Goal: Register for event/course

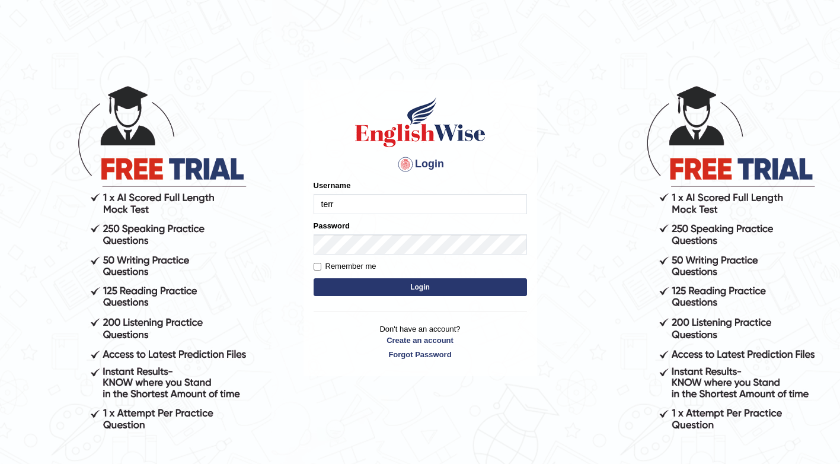
type input "[PERSON_NAME]"
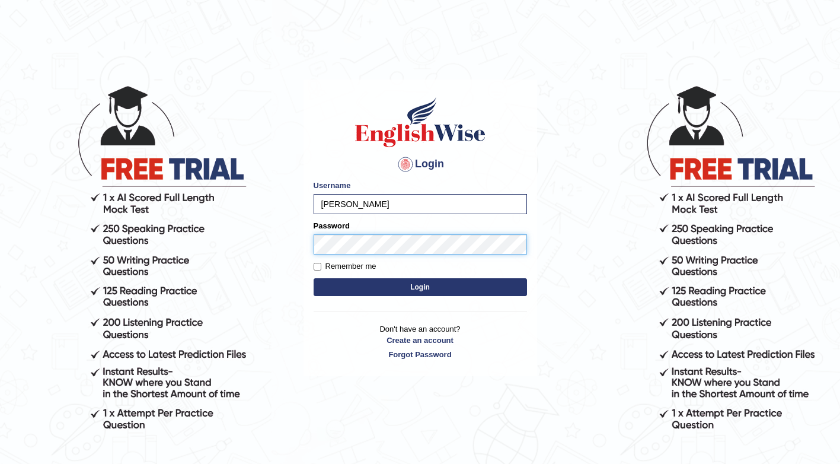
click at [314, 278] on button "Login" at bounding box center [421, 287] width 214 height 18
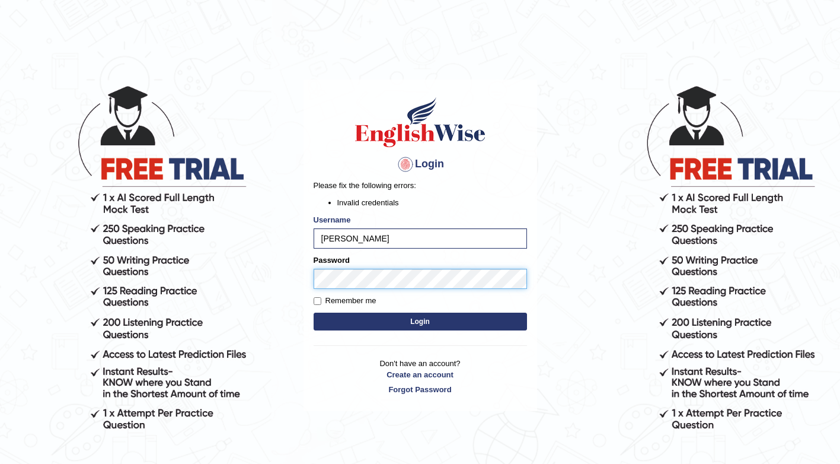
click at [305, 279] on div "Login Please fix the following errors: Invalid credentials Username Terrence Pa…" at bounding box center [421, 245] width 234 height 332
click at [300, 274] on body "Login Please fix the following errors: Invalid credentials Username [PERSON_NAM…" at bounding box center [420, 274] width 840 height 464
click at [314, 313] on button "Login" at bounding box center [421, 322] width 214 height 18
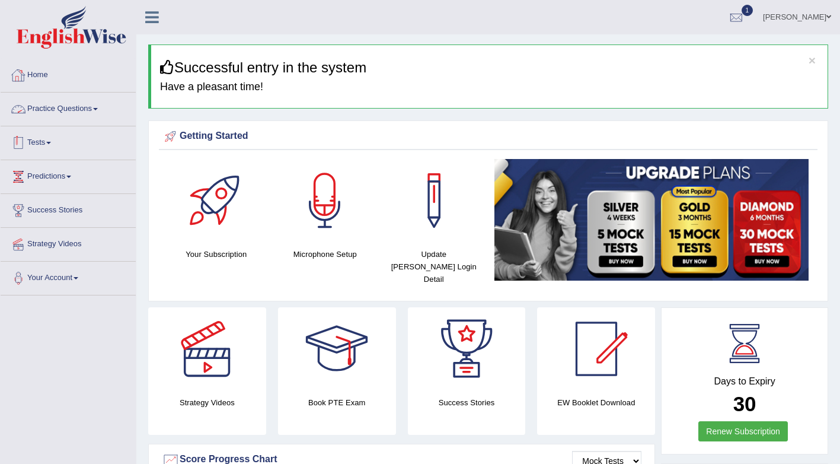
click at [33, 144] on link "Tests" at bounding box center [68, 141] width 135 height 30
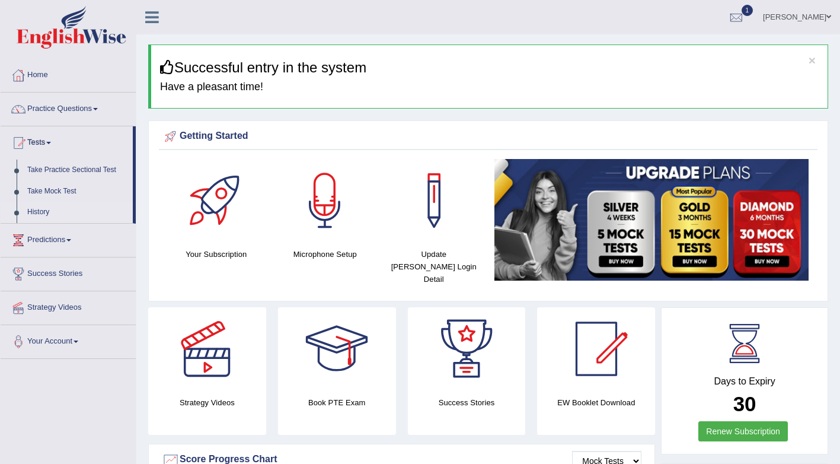
click at [41, 211] on link "History" at bounding box center [77, 212] width 111 height 21
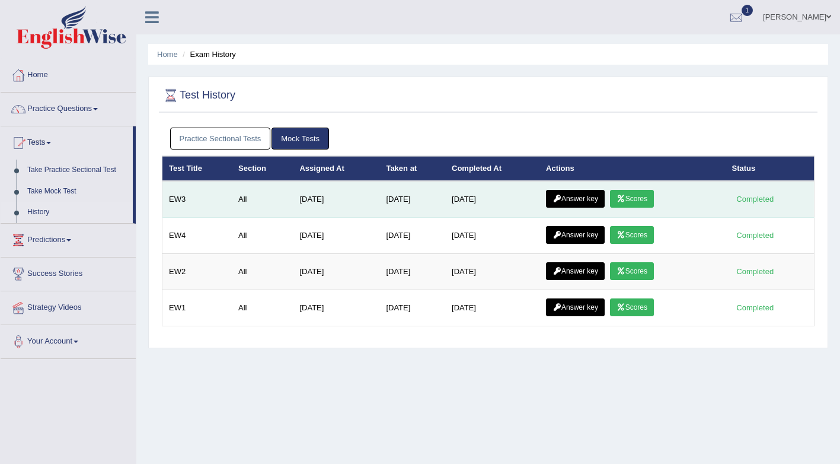
click at [633, 202] on link "Scores" at bounding box center [632, 199] width 44 height 18
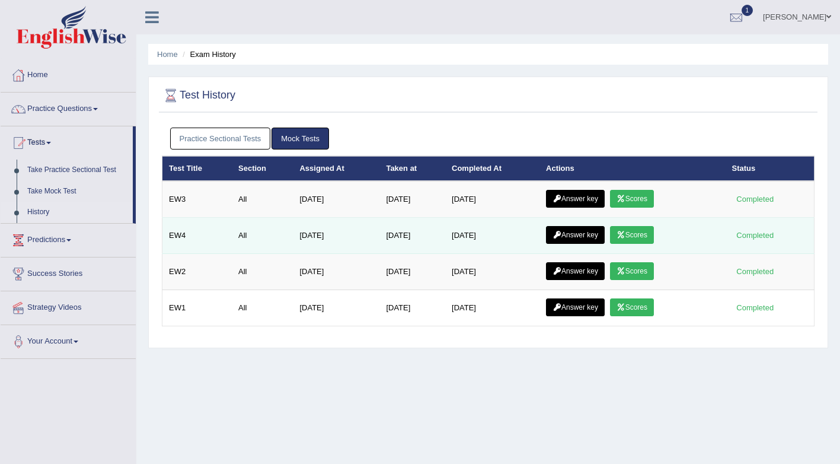
click at [633, 238] on link "Scores" at bounding box center [632, 235] width 44 height 18
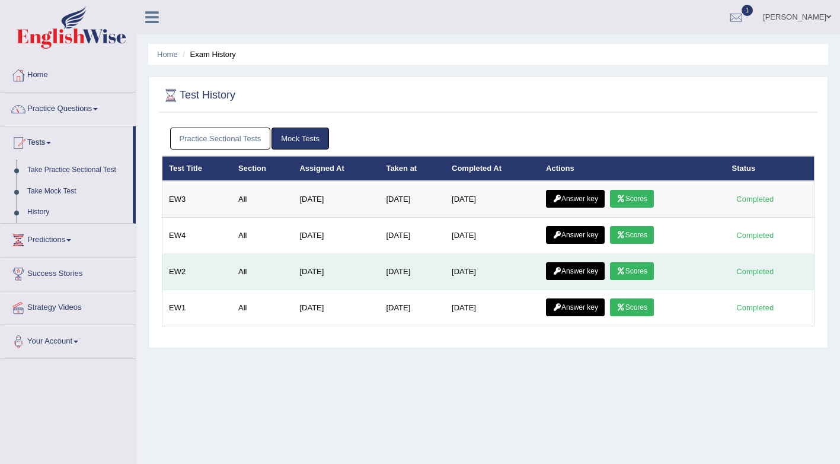
click at [639, 275] on link "Scores" at bounding box center [632, 271] width 44 height 18
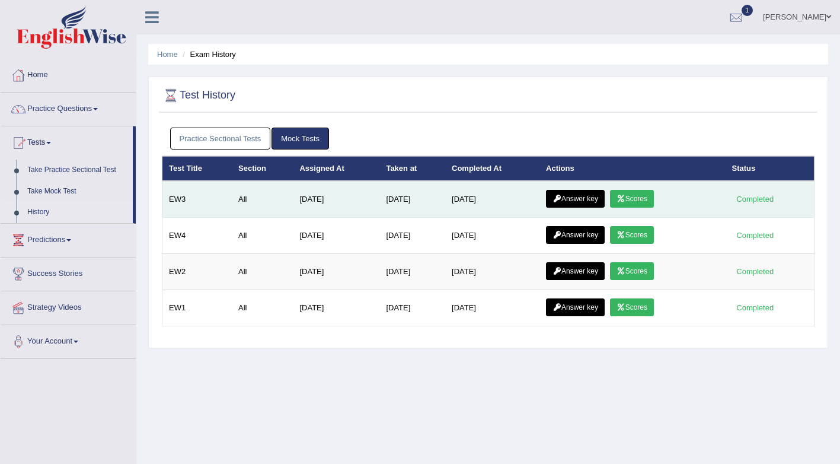
click at [640, 201] on link "Scores" at bounding box center [632, 199] width 44 height 18
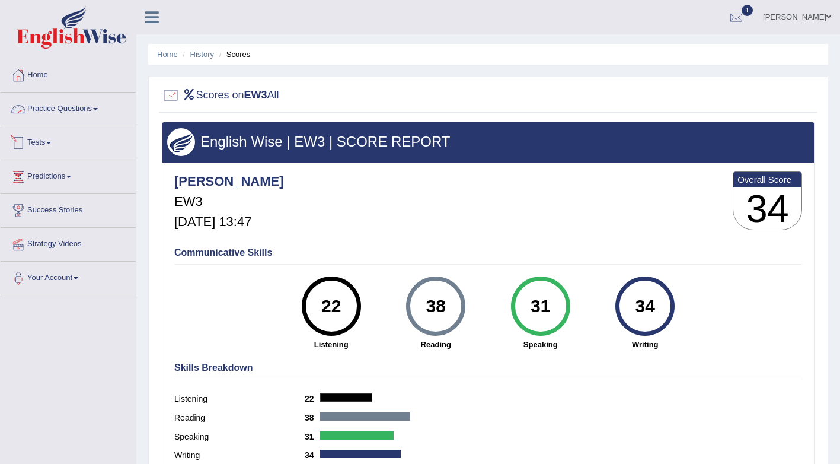
click at [52, 146] on link "Tests" at bounding box center [68, 141] width 135 height 30
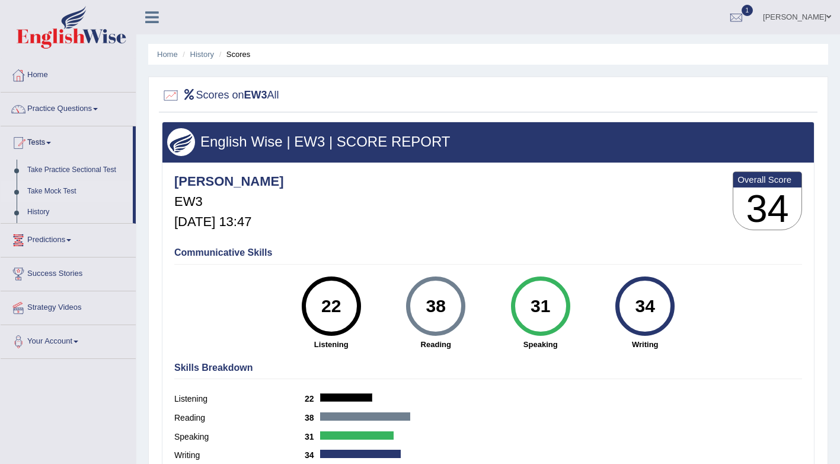
click at [78, 191] on link "Take Mock Test" at bounding box center [77, 191] width 111 height 21
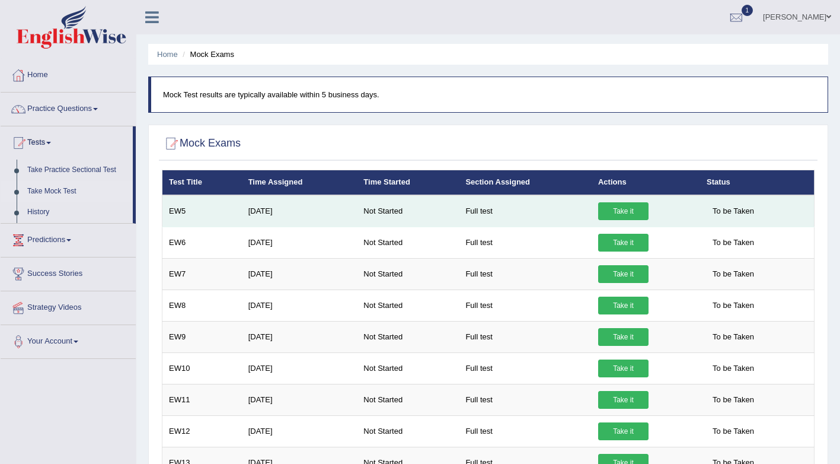
click at [606, 211] on link "Take it" at bounding box center [623, 211] width 50 height 18
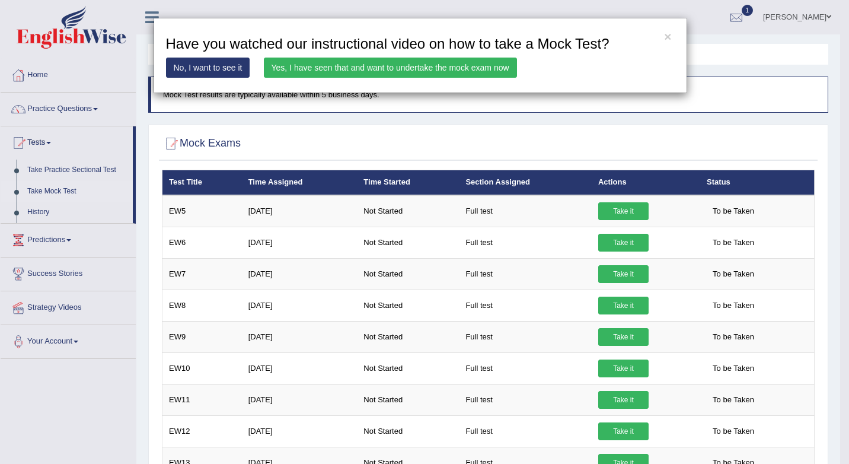
click at [607, 208] on div "× Have you watched our instructional video on how to take a Mock Test? No, I wa…" at bounding box center [424, 232] width 849 height 464
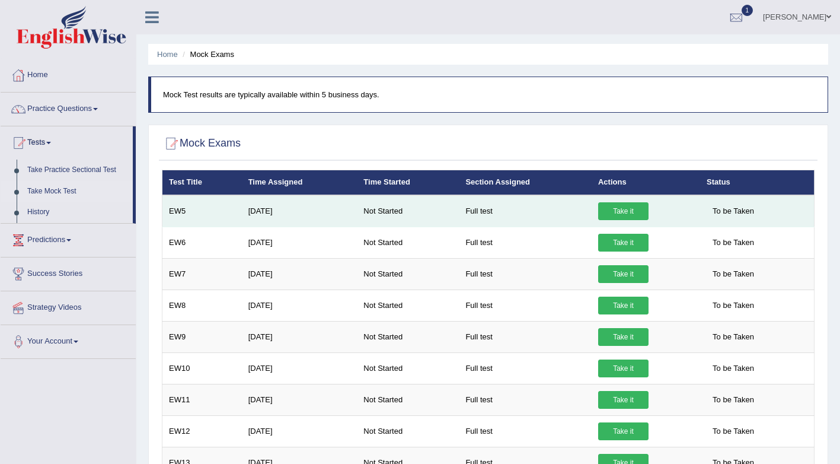
click at [605, 208] on link "Take it" at bounding box center [623, 211] width 50 height 18
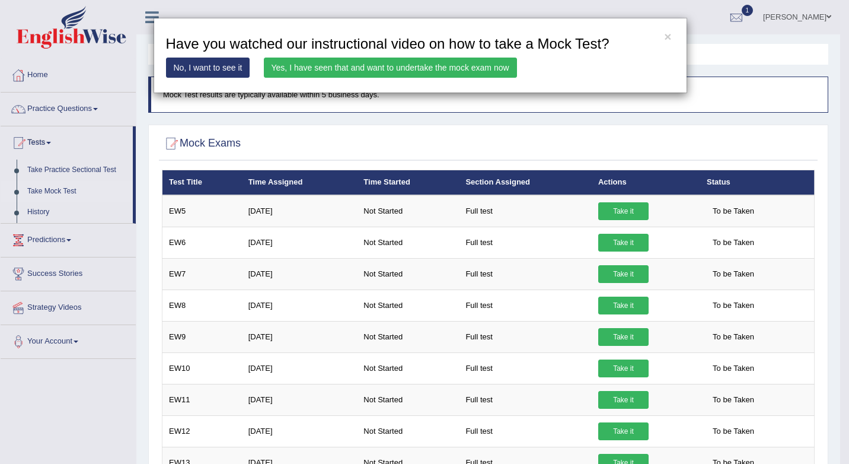
click at [395, 68] on link "Yes, I have seen that and want to undertake the mock exam now" at bounding box center [390, 68] width 253 height 20
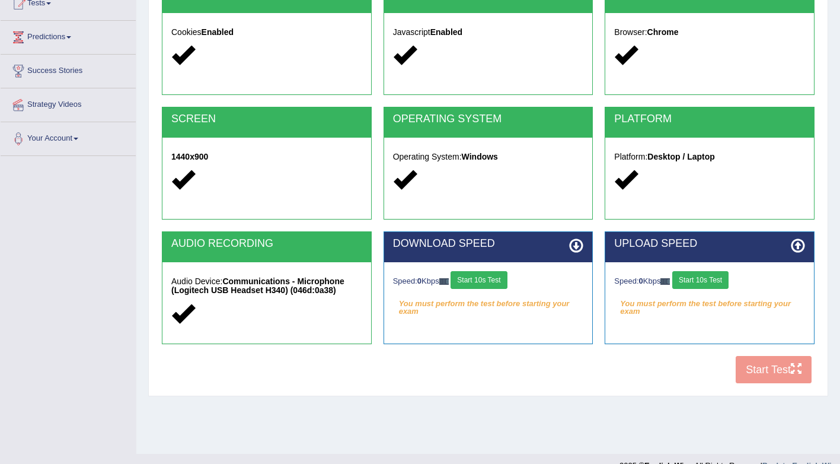
scroll to position [159, 0]
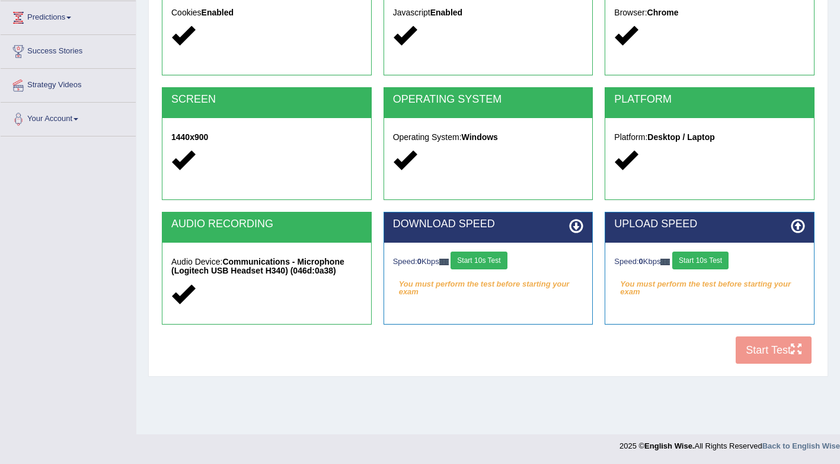
click at [494, 259] on button "Start 10s Test" at bounding box center [479, 260] width 56 height 18
click at [701, 263] on button "Start 10s Test" at bounding box center [701, 260] width 56 height 18
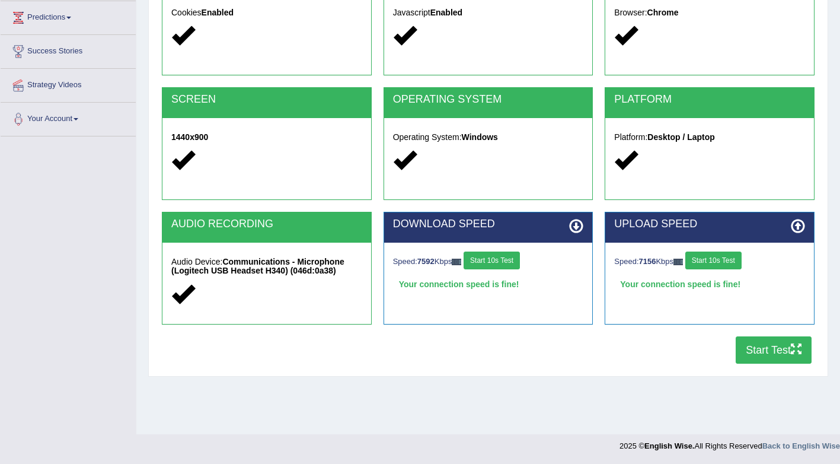
click at [778, 353] on button "Start Test" at bounding box center [774, 349] width 76 height 27
